Goal: Task Accomplishment & Management: Use online tool/utility

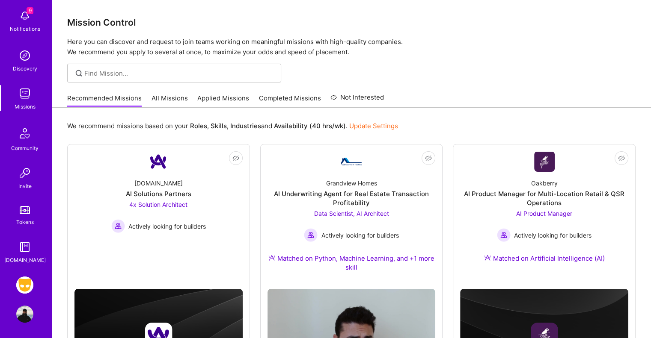
scroll to position [44, 0]
click at [20, 283] on img at bounding box center [24, 283] width 17 height 17
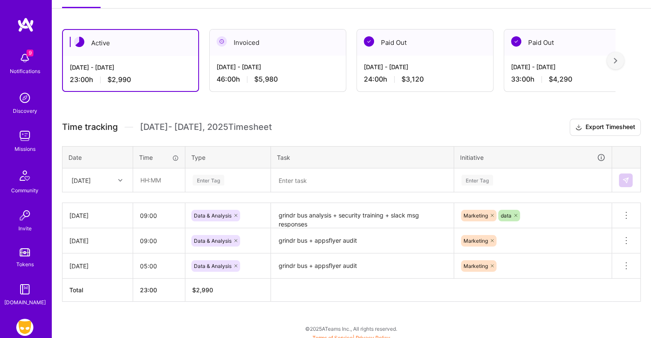
scroll to position [132, 0]
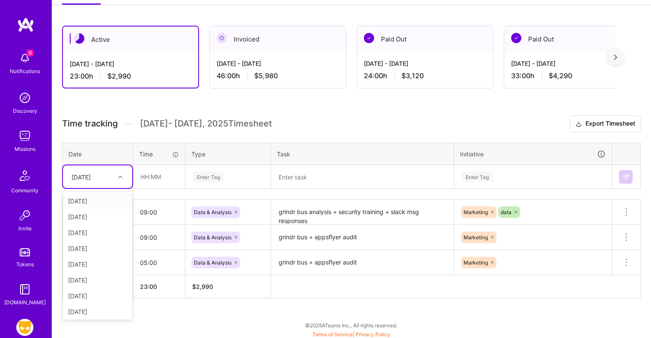
click at [118, 176] on icon at bounding box center [120, 177] width 4 height 4
click at [97, 248] on div "[DATE]" at bounding box center [97, 249] width 69 height 16
click at [144, 176] on input "text" at bounding box center [158, 177] width 51 height 23
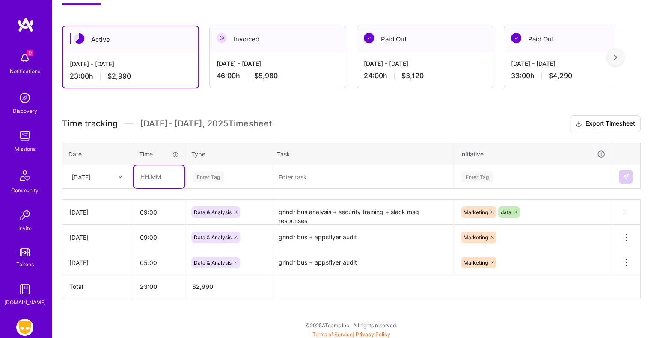
type input "09:00"
click at [209, 176] on div "Enter Tag" at bounding box center [208, 176] width 32 height 13
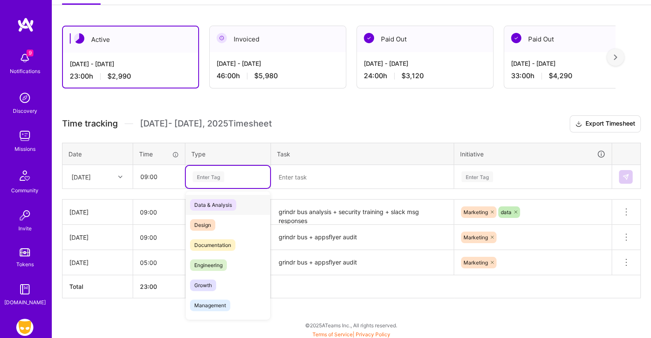
click at [210, 200] on span "Data & Analysis" at bounding box center [213, 205] width 46 height 12
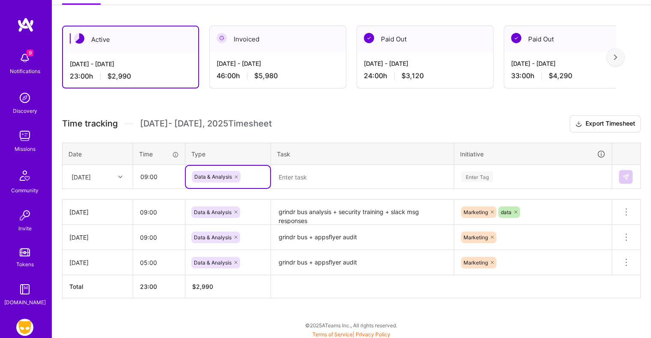
click at [304, 177] on textarea at bounding box center [362, 177] width 181 height 22
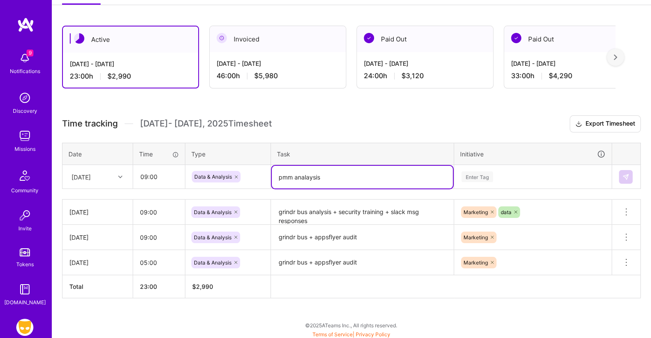
click at [310, 176] on textarea "pmm analaysis" at bounding box center [362, 177] width 181 height 23
type textarea "pmm analysis"
click at [478, 175] on div "Enter Tag" at bounding box center [532, 177] width 157 height 22
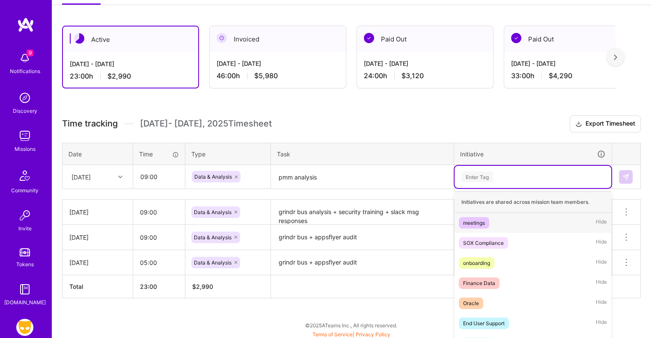
scroll to position [159, 0]
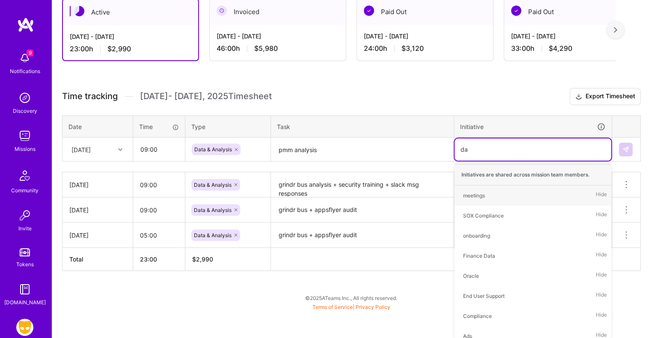
type input "d"
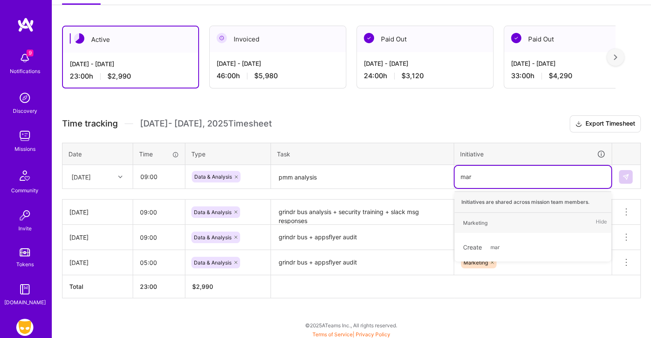
type input "mark"
click at [477, 222] on div "Marketing" at bounding box center [475, 223] width 24 height 9
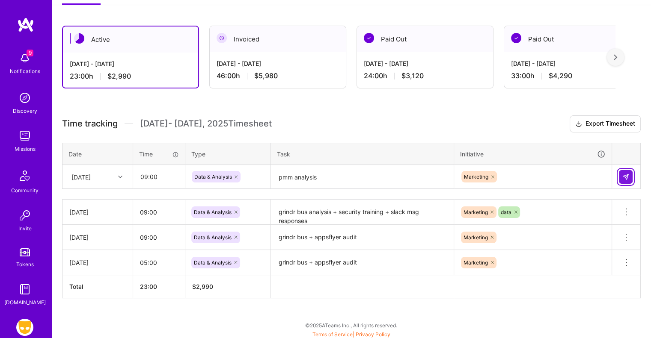
click at [626, 174] on img at bounding box center [625, 177] width 7 height 7
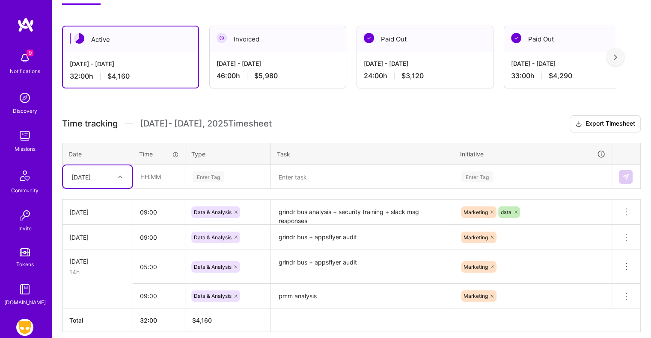
click at [117, 178] on div at bounding box center [121, 177] width 13 height 11
click at [94, 245] on div "[DATE]" at bounding box center [97, 249] width 69 height 16
click at [148, 173] on input "text" at bounding box center [158, 177] width 51 height 23
type input "10:00"
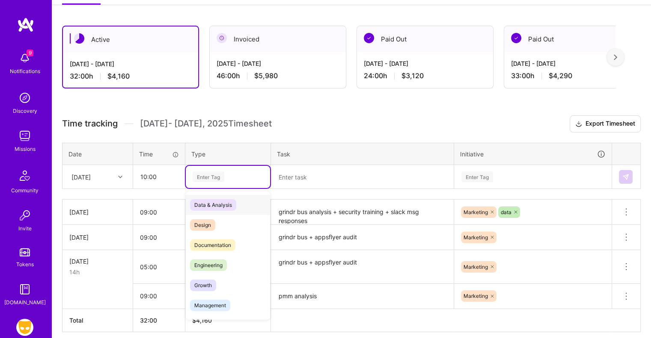
click at [206, 175] on div "Enter Tag" at bounding box center [208, 176] width 32 height 13
click at [213, 201] on span "Data & Analysis" at bounding box center [213, 205] width 46 height 12
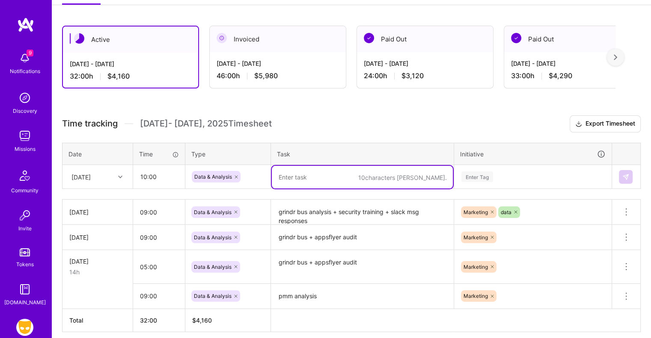
click at [308, 178] on textarea at bounding box center [362, 177] width 181 height 23
type textarea "pmm [DATE] campaign analysis"
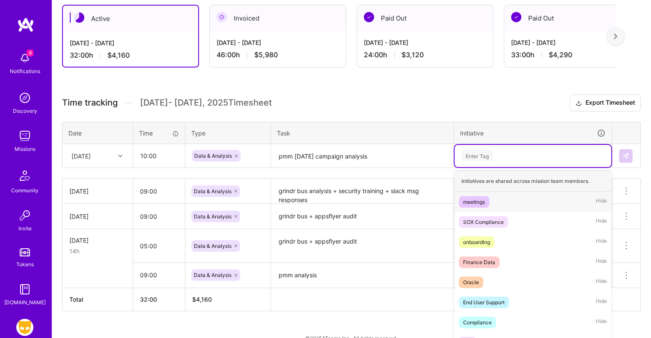
click at [480, 167] on div "option Marketing, selected. option meetings focused, 1 of 45. 45 results availa…" at bounding box center [532, 156] width 157 height 22
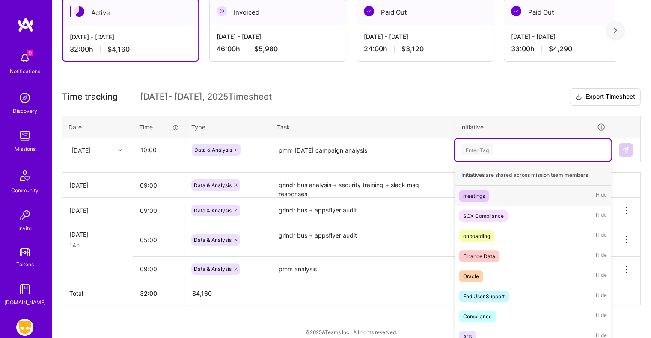
scroll to position [163, 0]
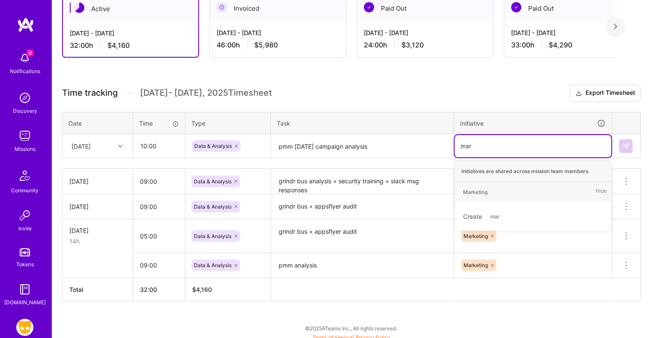
type input "mark"
click at [486, 190] on div "Marketing" at bounding box center [475, 192] width 24 height 9
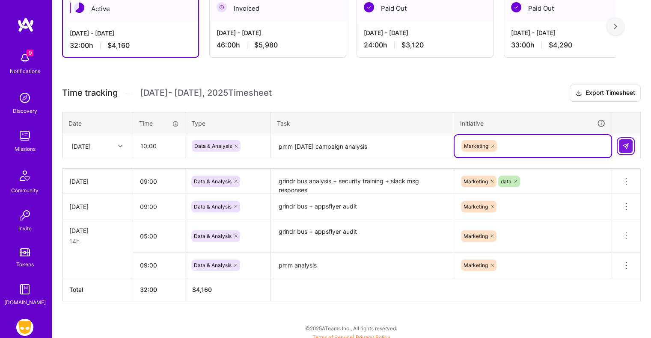
click at [626, 146] on img at bounding box center [625, 146] width 7 height 7
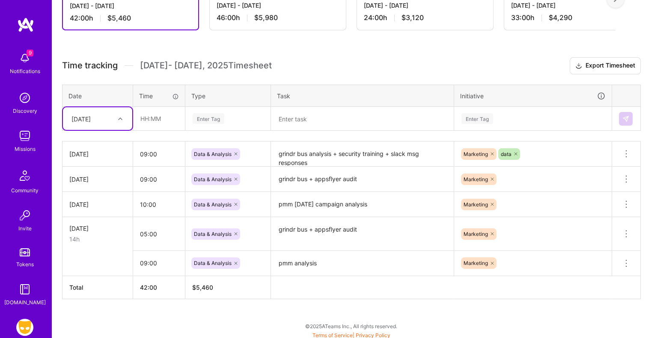
scroll to position [191, 0]
click at [627, 261] on icon at bounding box center [626, 263] width 10 height 10
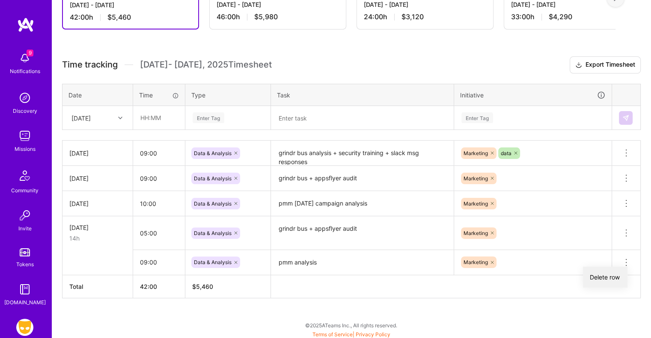
click at [603, 270] on button "Delete row" at bounding box center [605, 277] width 44 height 21
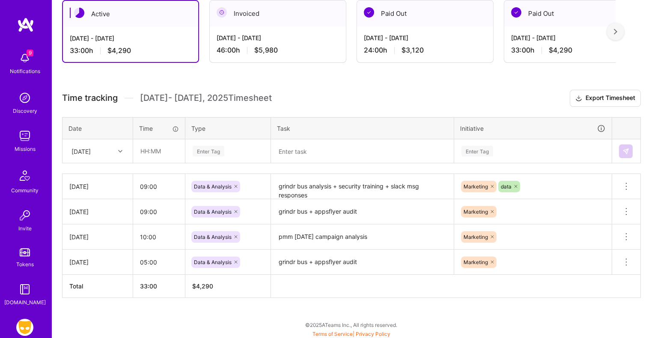
click at [356, 234] on textarea "pmm [DATE] campaign analysis" at bounding box center [362, 237] width 181 height 24
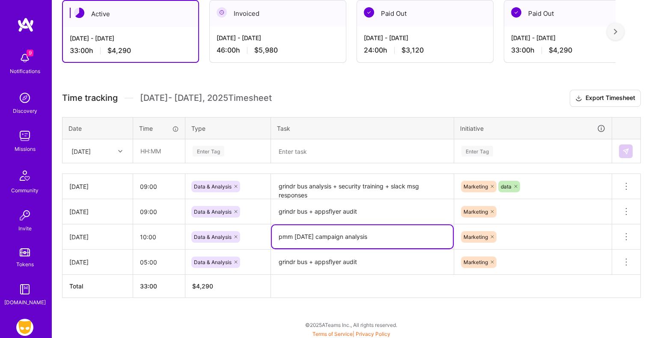
click at [356, 234] on textarea "pmm [DATE] campaign analysis" at bounding box center [362, 236] width 181 height 23
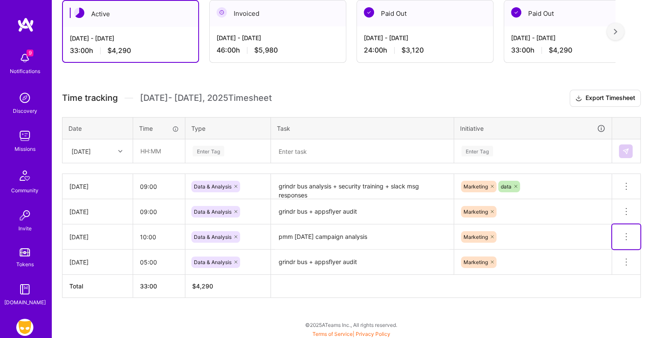
click at [623, 235] on icon at bounding box center [626, 237] width 10 height 10
click at [618, 249] on button "Delete row" at bounding box center [605, 251] width 44 height 21
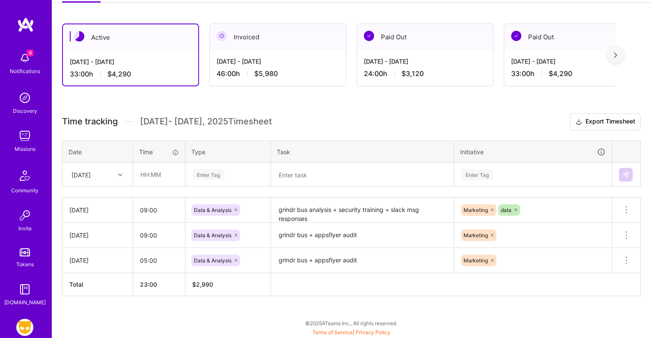
scroll to position [132, 0]
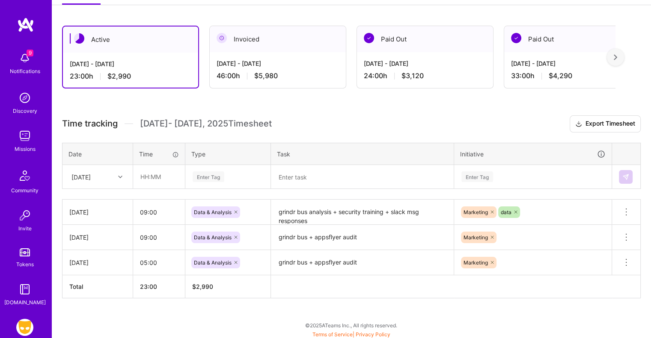
click at [91, 175] on div "[DATE]" at bounding box center [80, 176] width 19 height 9
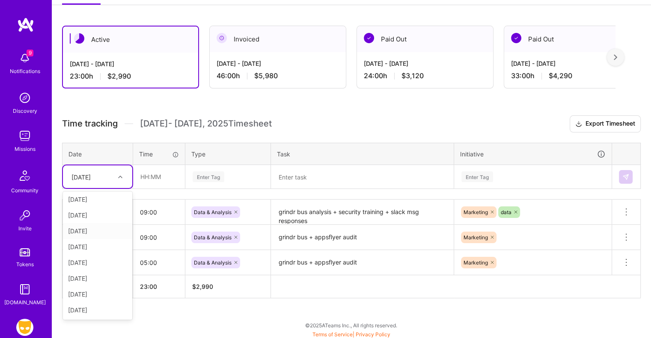
scroll to position [49, 0]
drag, startPoint x: 98, startPoint y: 311, endPoint x: 106, endPoint y: 289, distance: 22.7
click at [98, 310] on div "[DATE]" at bounding box center [97, 311] width 69 height 16
click at [147, 181] on input "text" at bounding box center [158, 177] width 51 height 23
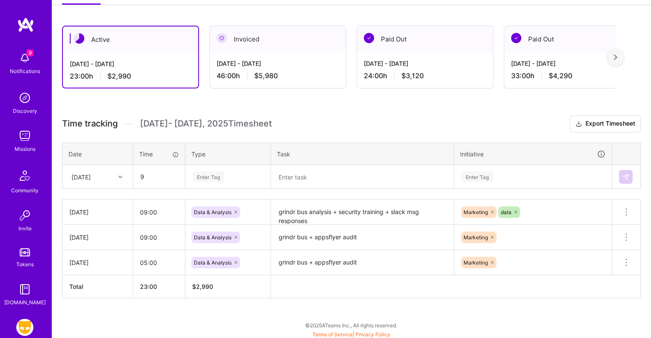
type input "09:00"
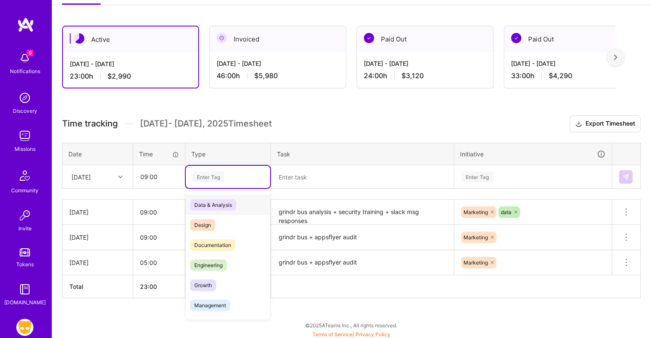
click at [201, 176] on div "Enter Tag" at bounding box center [208, 176] width 32 height 13
click at [210, 205] on span "Data & Analysis" at bounding box center [213, 205] width 46 height 12
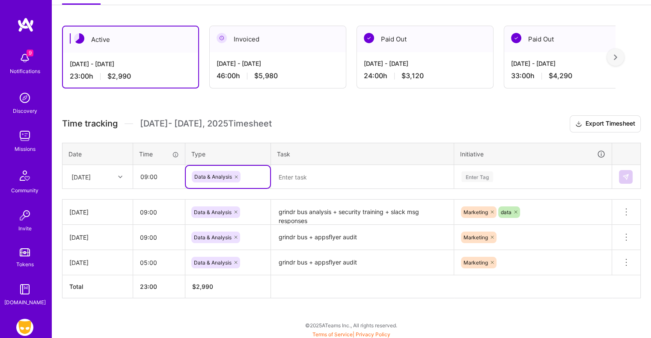
click at [308, 173] on textarea at bounding box center [362, 177] width 181 height 23
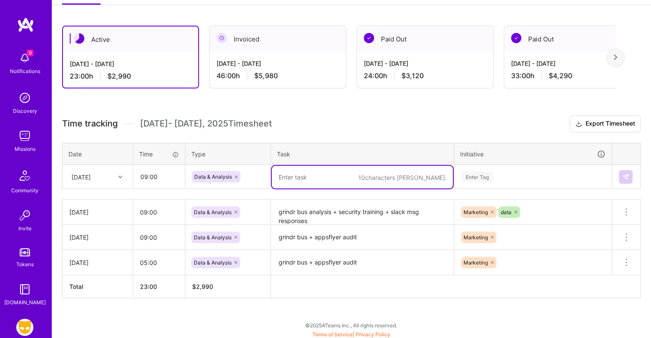
paste textarea "pmm [DATE] campaign analysis"
type textarea "pmm [DATE] campaign analysis"
click at [474, 176] on div "Enter Tag" at bounding box center [532, 177] width 157 height 22
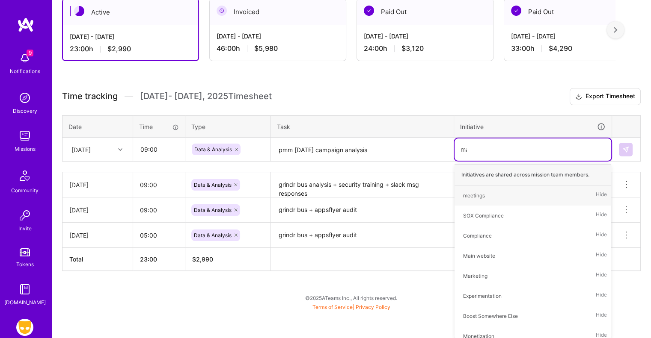
scroll to position [132, 0]
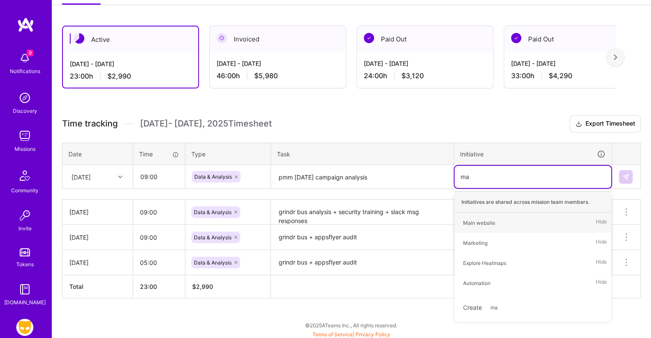
type input "mar"
click at [477, 222] on div "Marketing" at bounding box center [475, 223] width 24 height 9
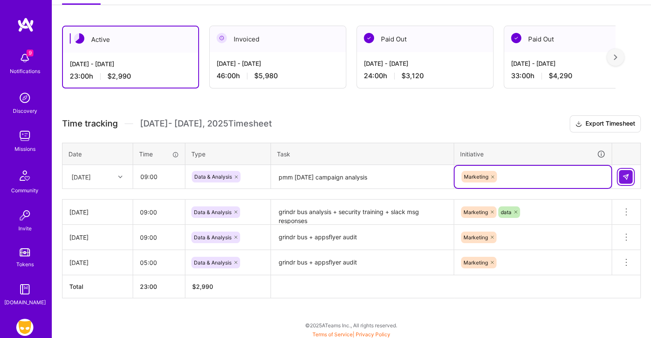
click at [627, 174] on img at bounding box center [625, 177] width 7 height 7
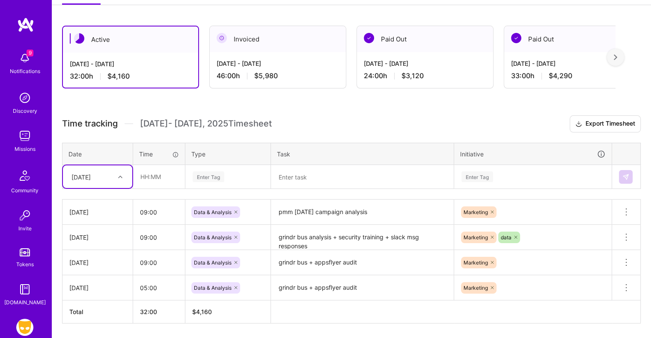
click at [91, 175] on div "[DATE]" at bounding box center [80, 176] width 19 height 9
click at [91, 309] on div "[DATE]" at bounding box center [97, 311] width 69 height 16
click at [145, 177] on input "text" at bounding box center [158, 177] width 51 height 23
type input "09:00"
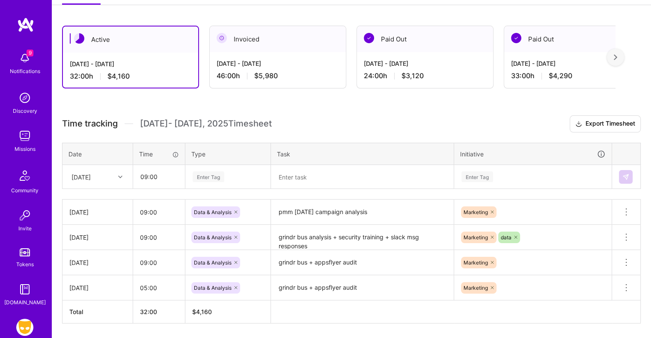
click at [212, 178] on div "Enter Tag" at bounding box center [208, 176] width 32 height 13
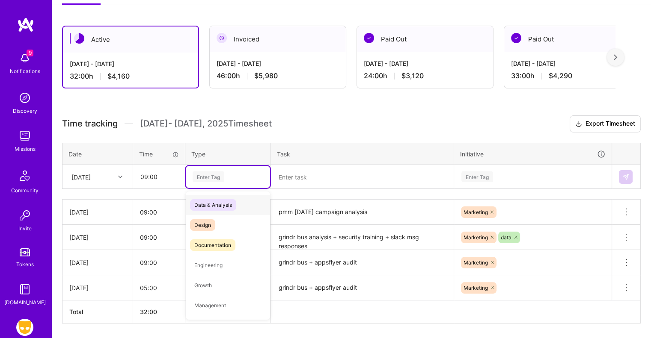
type input "d"
click at [222, 205] on span "Data & Analysis" at bounding box center [213, 205] width 46 height 12
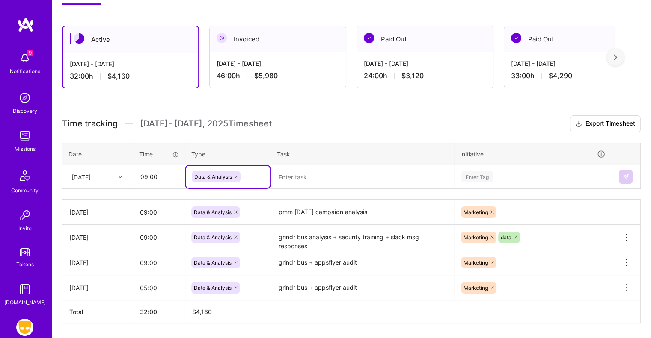
click at [314, 172] on textarea at bounding box center [362, 177] width 181 height 23
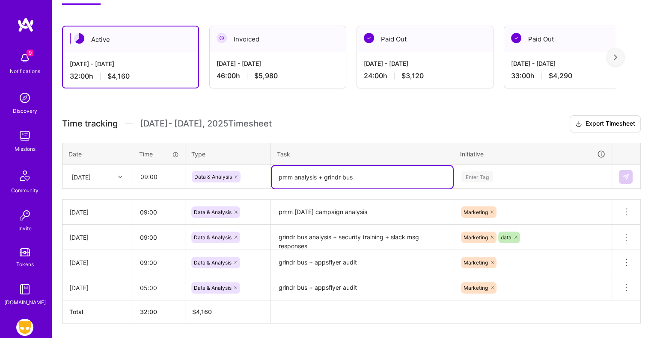
type textarea "pmm analysis + grindr bus"
click at [474, 174] on div "Enter Tag" at bounding box center [532, 177] width 157 height 22
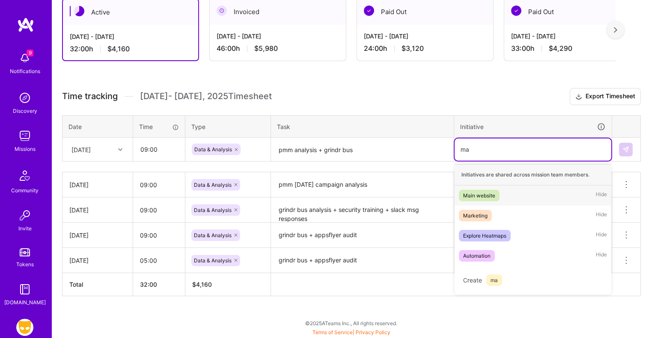
scroll to position [157, 0]
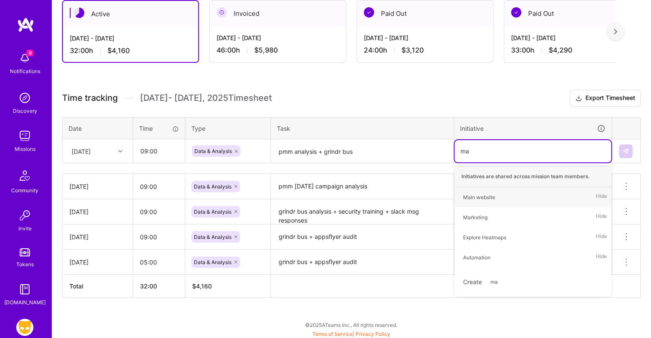
type input "mar"
click at [474, 193] on div "Marketing" at bounding box center [475, 197] width 24 height 9
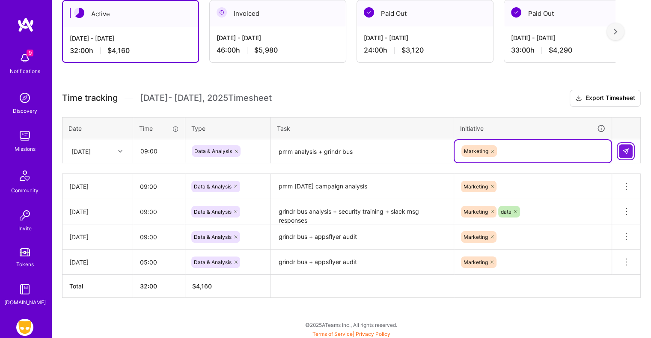
click at [626, 150] on img at bounding box center [625, 151] width 7 height 7
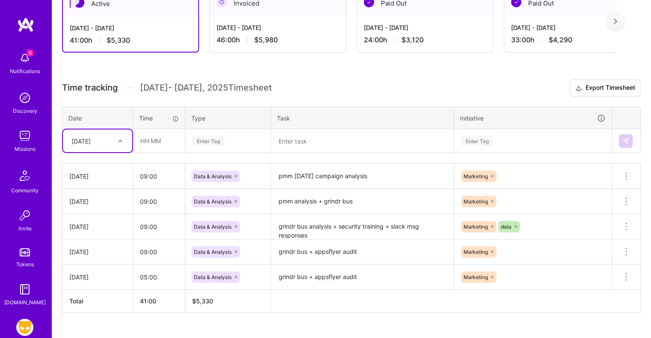
scroll to position [175, 0]
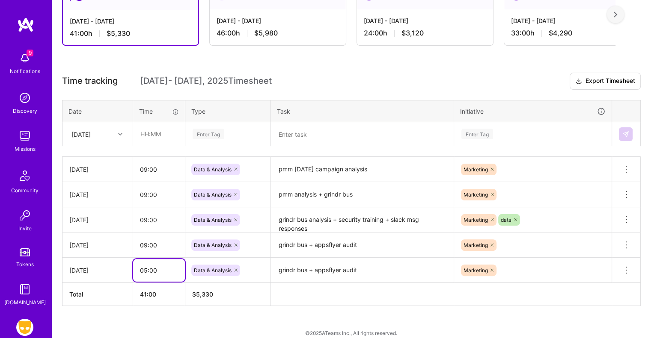
click at [144, 269] on input "05:00" at bounding box center [159, 270] width 52 height 23
type input "05:00"
click at [254, 315] on div "Active [DATE] - [DATE] 41:00 h $5,330 Invoiced [DATE] - [DATE] 46:00 h $5,980 P…" at bounding box center [351, 161] width 599 height 376
drag, startPoint x: 146, startPoint y: 167, endPoint x: 139, endPoint y: 168, distance: 7.7
click at [139, 168] on input "09:00" at bounding box center [159, 169] width 52 height 23
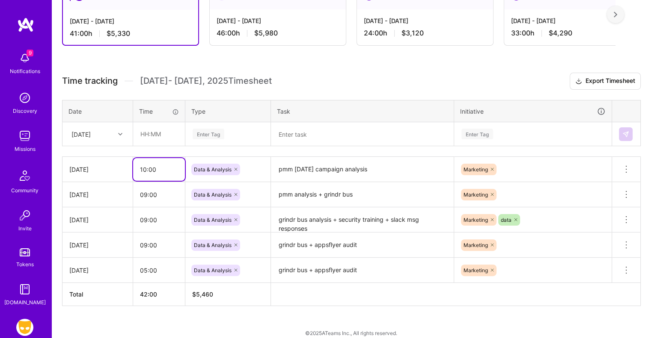
type input "10:00"
click at [142, 192] on input "09:00" at bounding box center [159, 195] width 52 height 23
type input "10:00"
click at [143, 219] on input "09:00" at bounding box center [159, 220] width 52 height 23
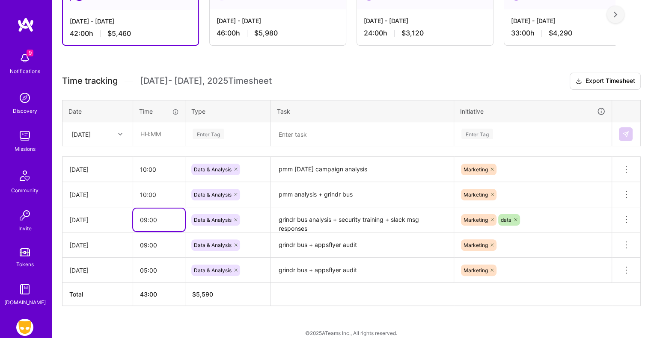
click at [143, 219] on input "09:00" at bounding box center [159, 220] width 52 height 23
click at [308, 225] on textarea "grindr bus analysis + security training + slack msg responses" at bounding box center [362, 220] width 181 height 24
click at [144, 269] on input "05:00" at bounding box center [159, 270] width 52 height 23
type input "05:00"
click at [333, 258] on td "grindr bus + appsflyer audit" at bounding box center [362, 270] width 183 height 25
